Goal: Information Seeking & Learning: Learn about a topic

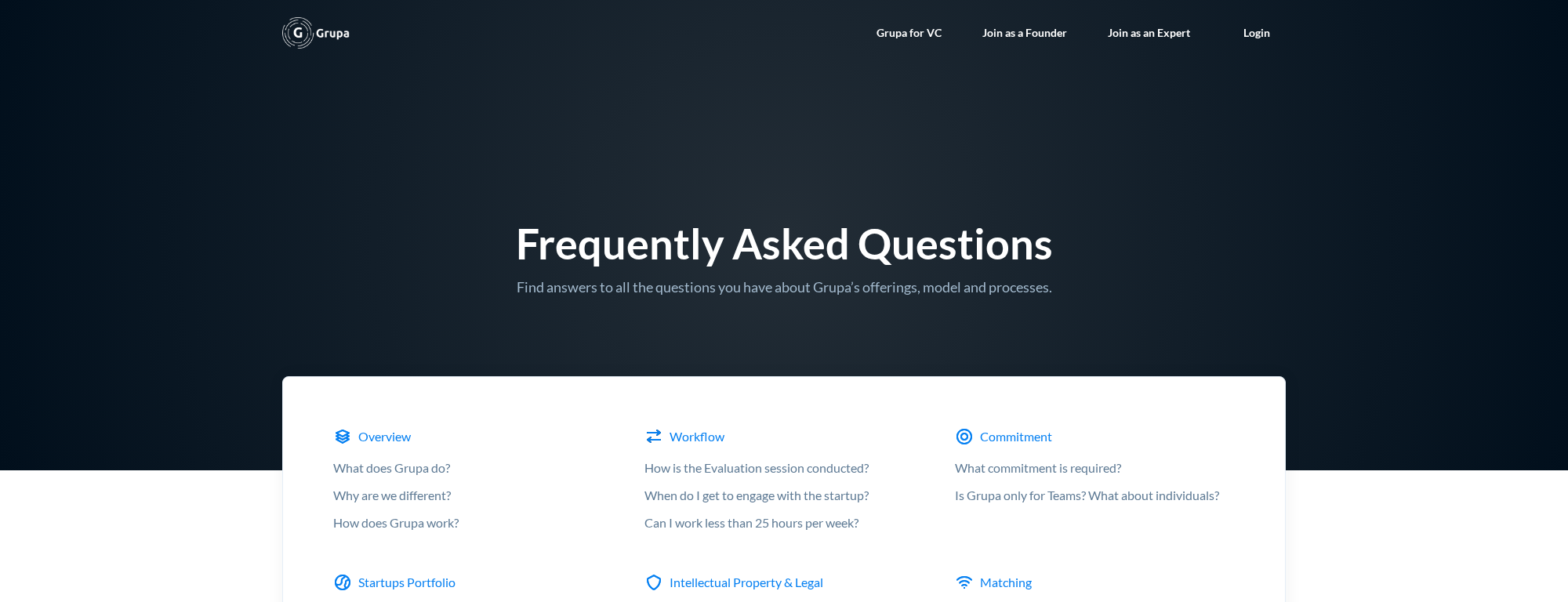
scroll to position [5268, 0]
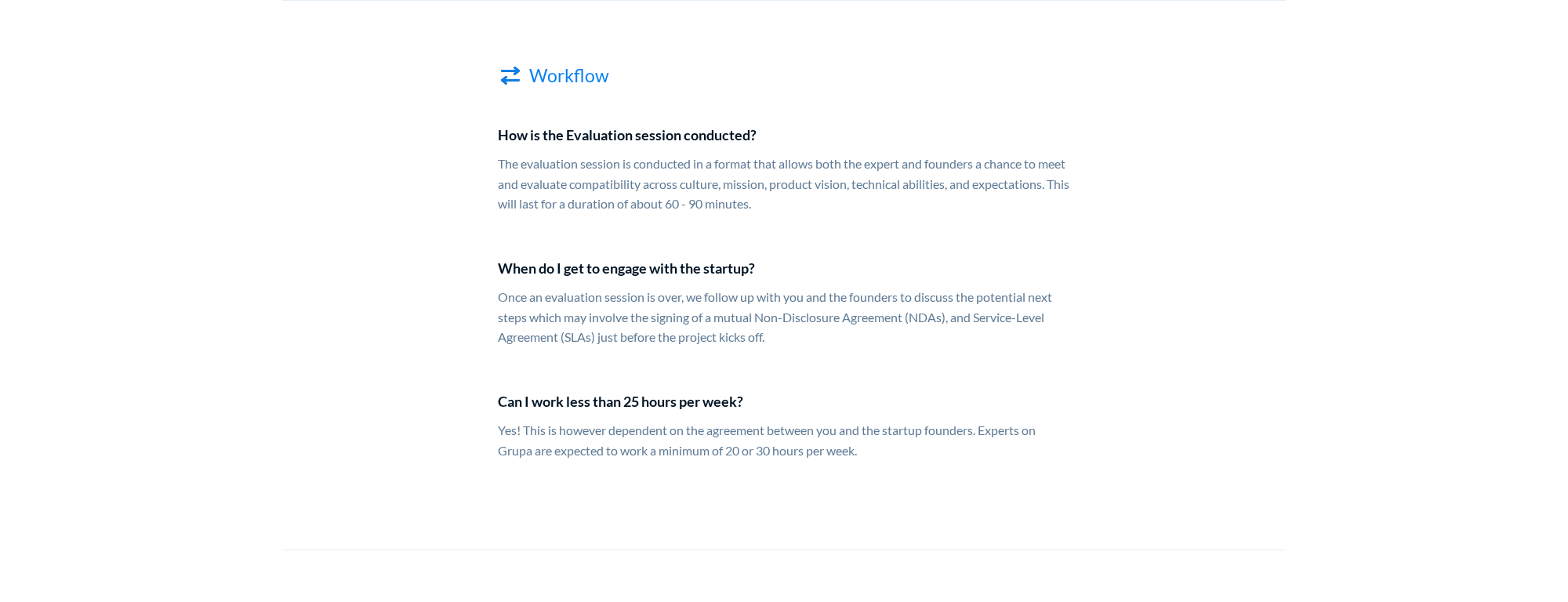
scroll to position [1953, 0]
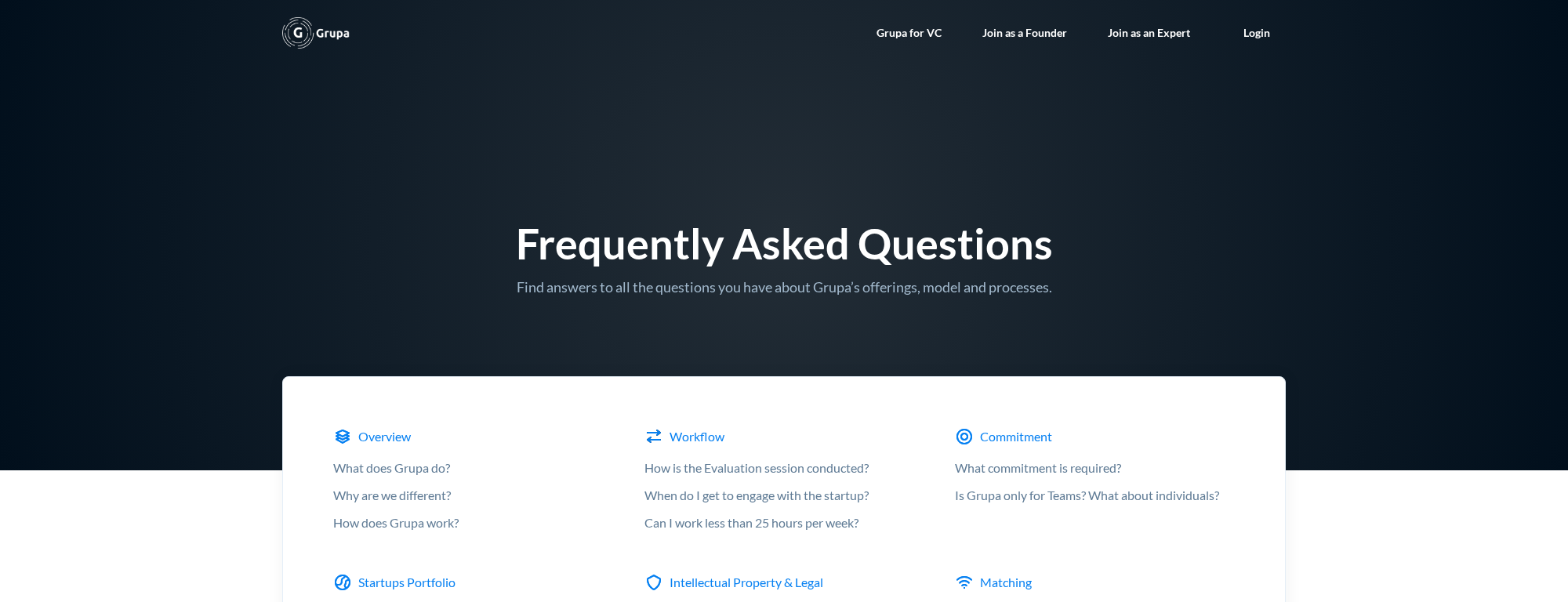
scroll to position [1304, 0]
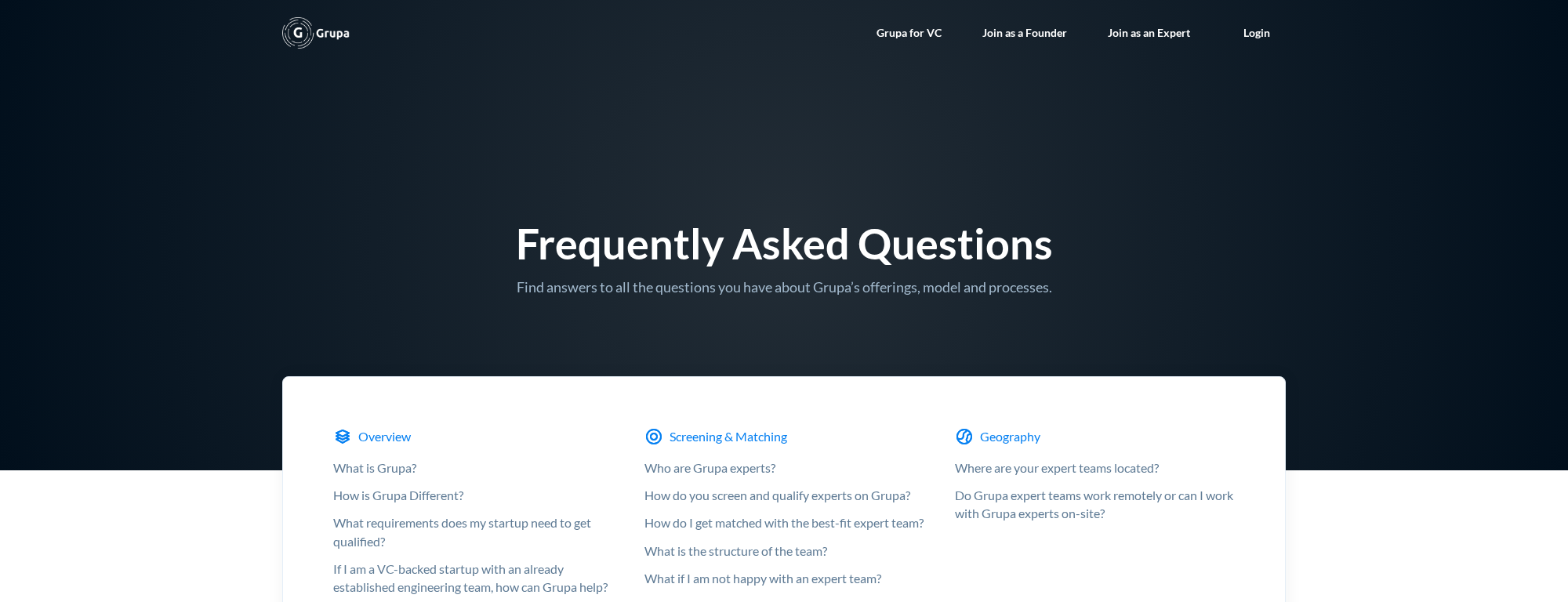
scroll to position [4939, 0]
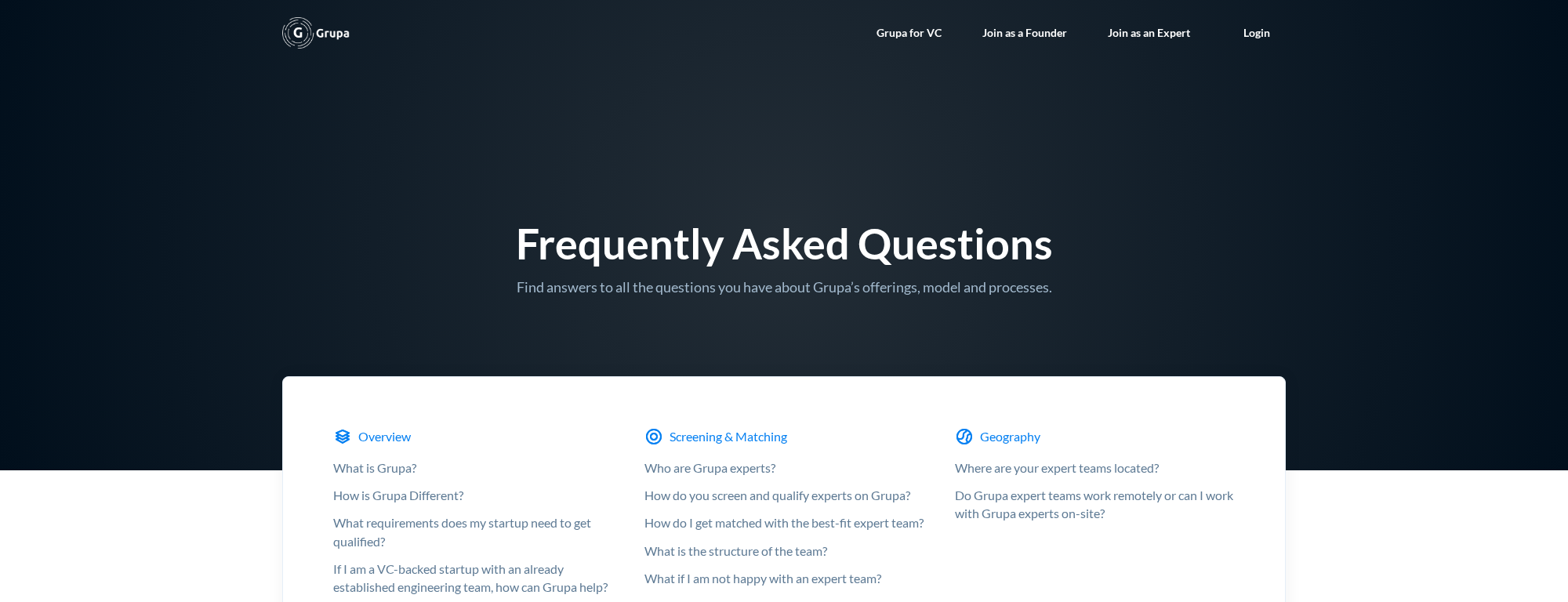
scroll to position [2237, 0]
